Goal: Book appointment/travel/reservation

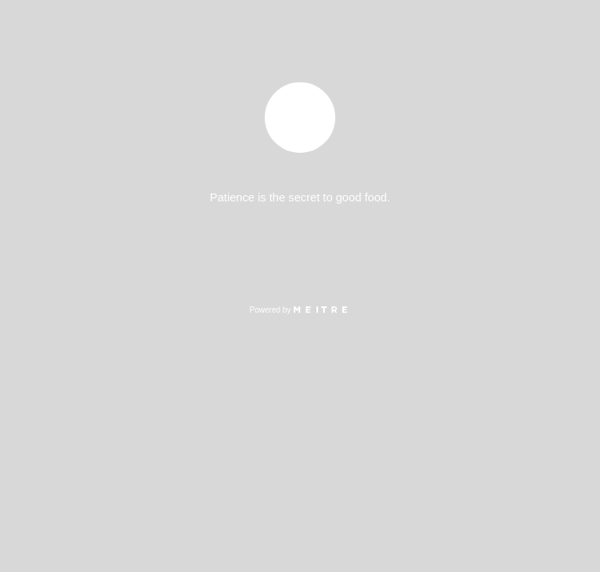
select select "es"
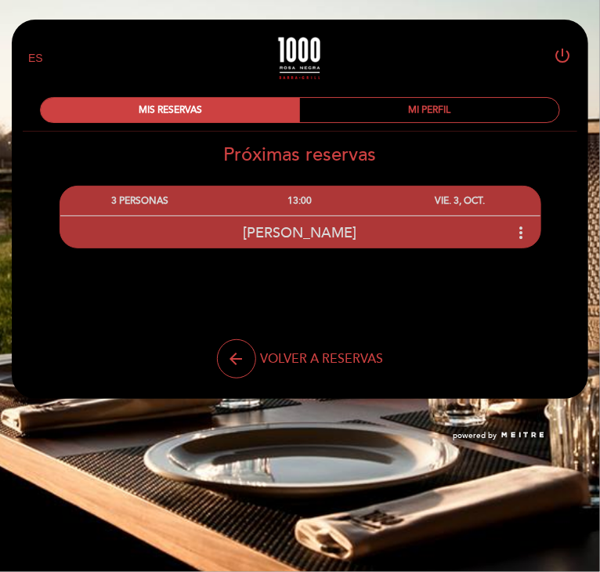
click at [507, 229] on div "[PERSON_NAME] more_vert" at bounding box center [300, 233] width 481 height 34
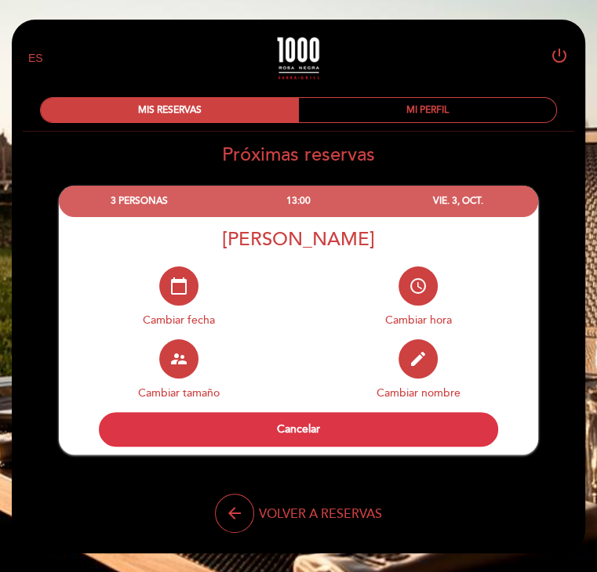
click at [183, 298] on button "calendar_today" at bounding box center [178, 286] width 39 height 39
select select "es"
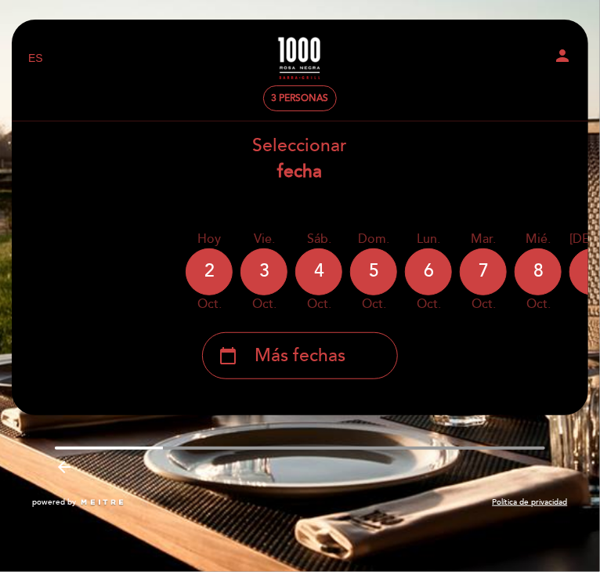
click at [470, 324] on div "calendar_today Más fechas" at bounding box center [300, 350] width 579 height 59
click at [306, 371] on div "calendar_today Más fechas" at bounding box center [300, 355] width 196 height 47
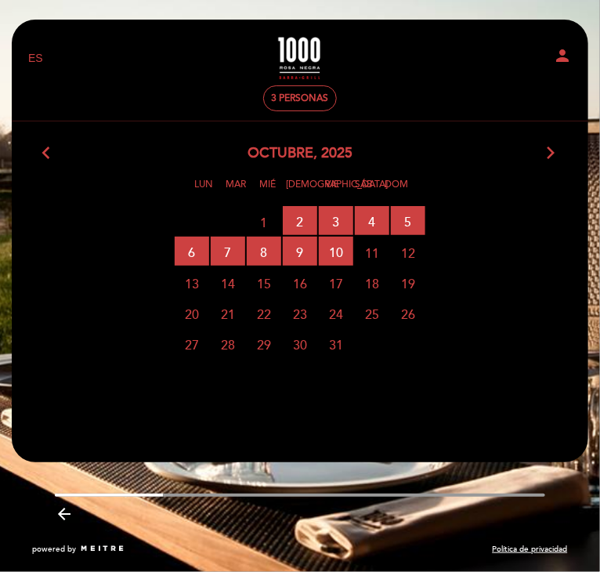
click at [270, 287] on span "15" at bounding box center [264, 282] width 34 height 29
click at [213, 214] on div "29 30 1 2 RESERVAS DISPONIBLES 3 RESERVAS DISPONIBLES 4 RESERVAS DISPONIBLES 5 …" at bounding box center [300, 221] width 579 height 31
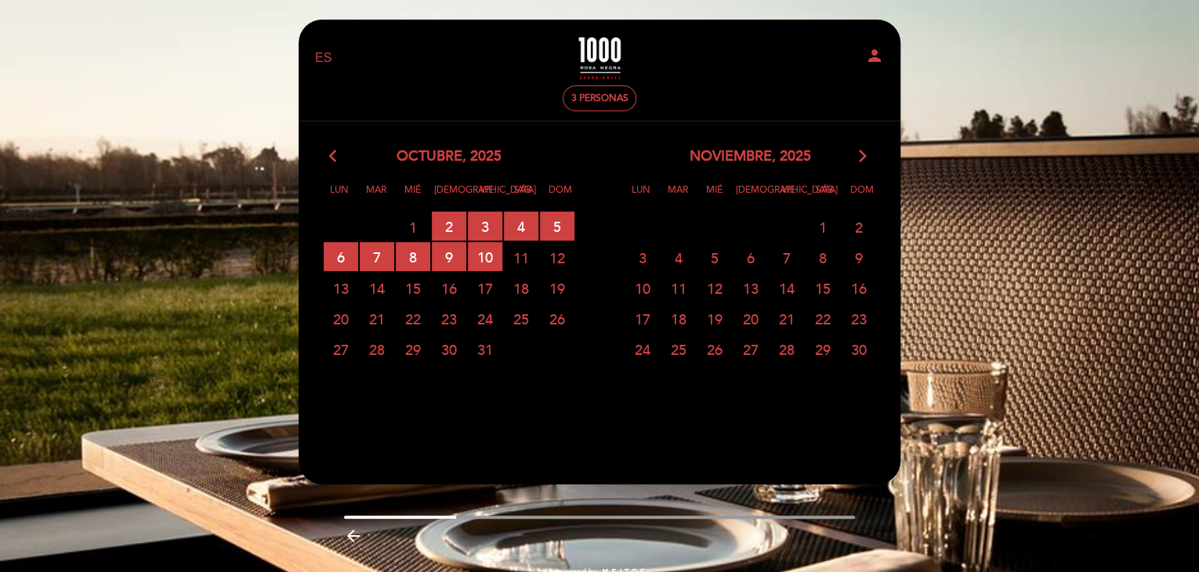
click at [381, 288] on span "14" at bounding box center [377, 288] width 34 height 29
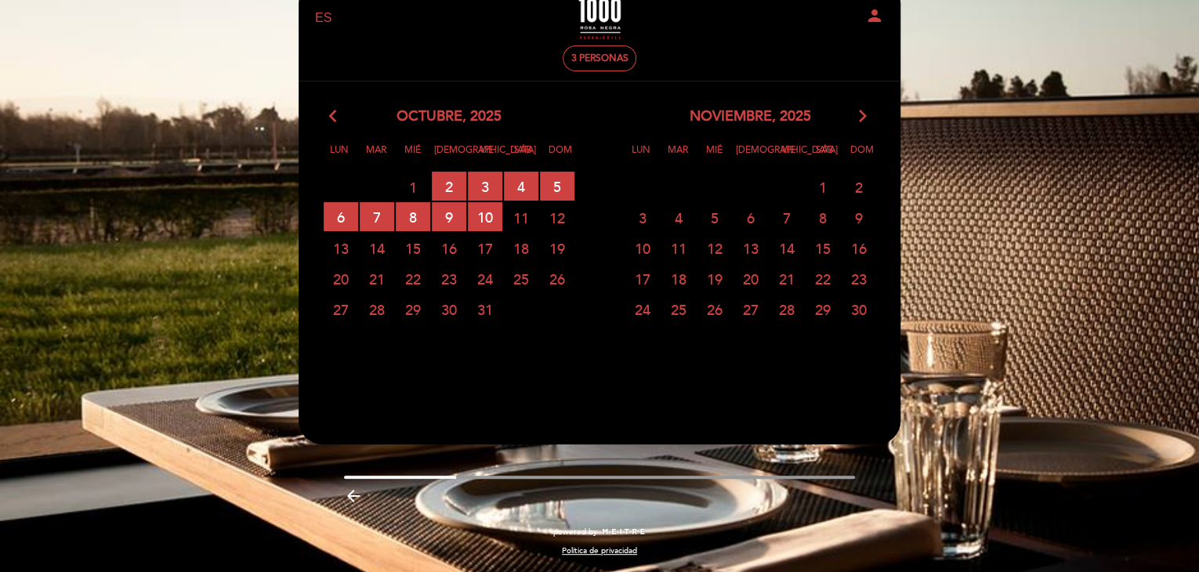
click at [351, 501] on icon "arrow_backward" at bounding box center [353, 496] width 19 height 19
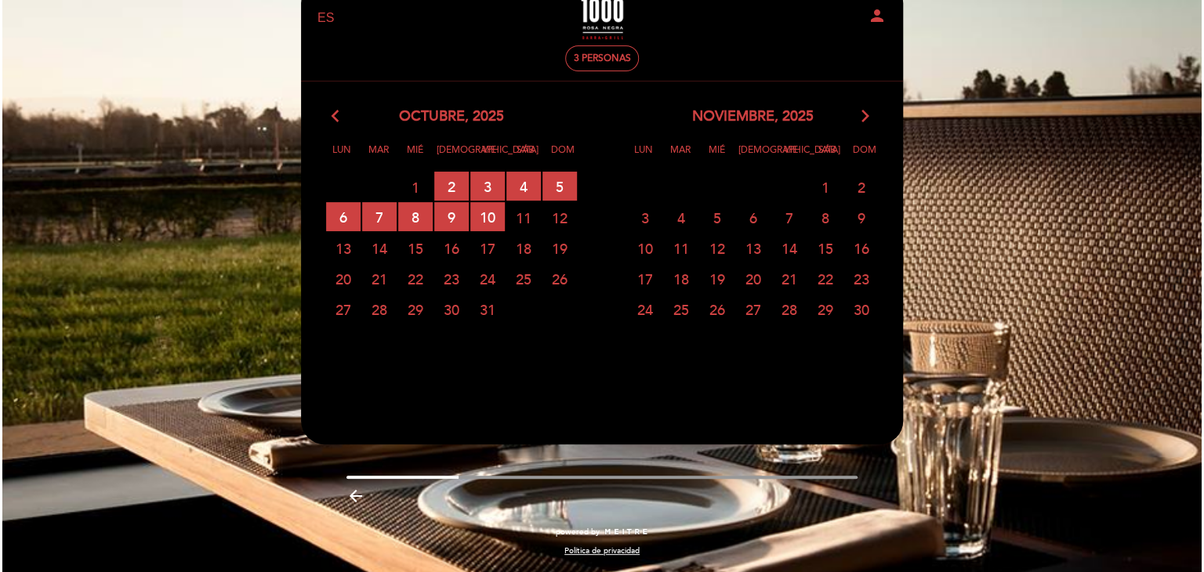
scroll to position [0, 0]
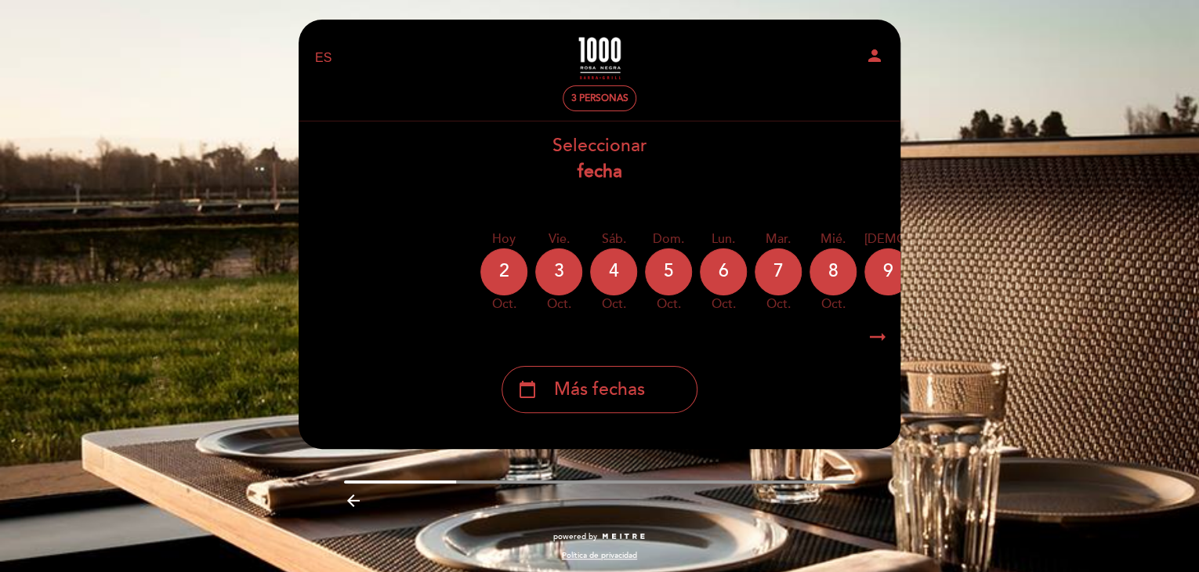
click at [351, 501] on icon "arrow_backward" at bounding box center [353, 501] width 19 height 19
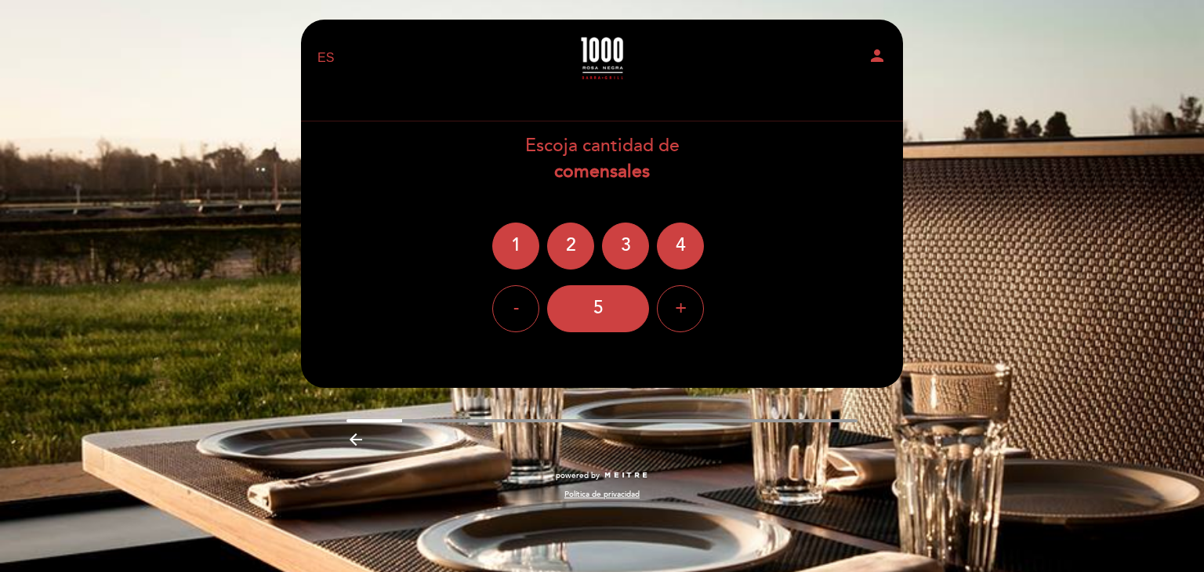
click at [351, 501] on div "powered by Política de privacidad" at bounding box center [602, 493] width 626 height 46
click at [351, 440] on icon "arrow_backward" at bounding box center [355, 439] width 19 height 19
